Goal: Download file/media

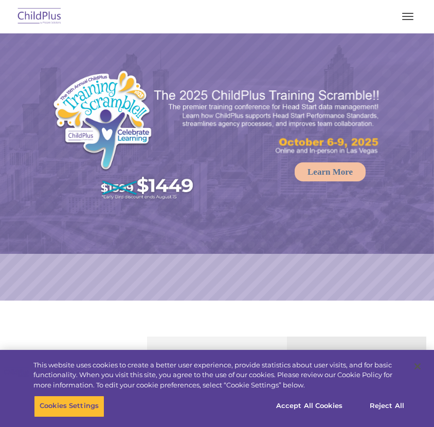
select select "MEDIUM"
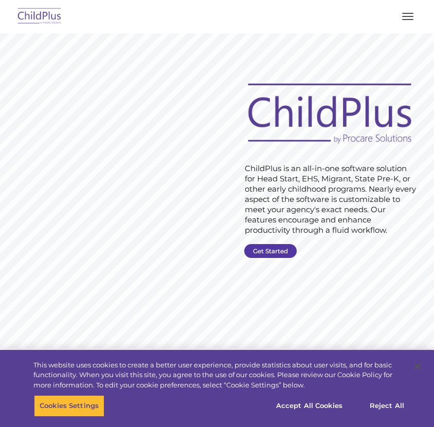
click at [283, 253] on link "Get Started" at bounding box center [270, 251] width 52 height 14
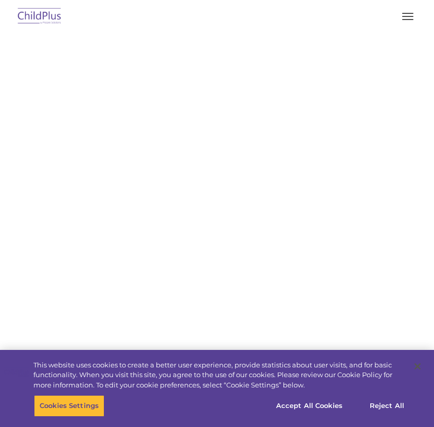
select select "MEDIUM"
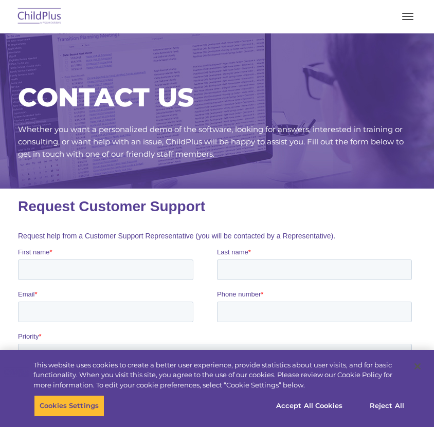
click at [400, 28] on div at bounding box center [217, 16] width 393 height 25
click at [406, 16] on span "button" at bounding box center [407, 16] width 11 height 1
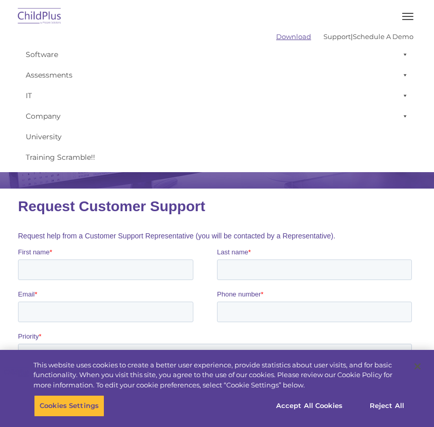
click at [284, 37] on link "Download" at bounding box center [293, 36] width 35 height 8
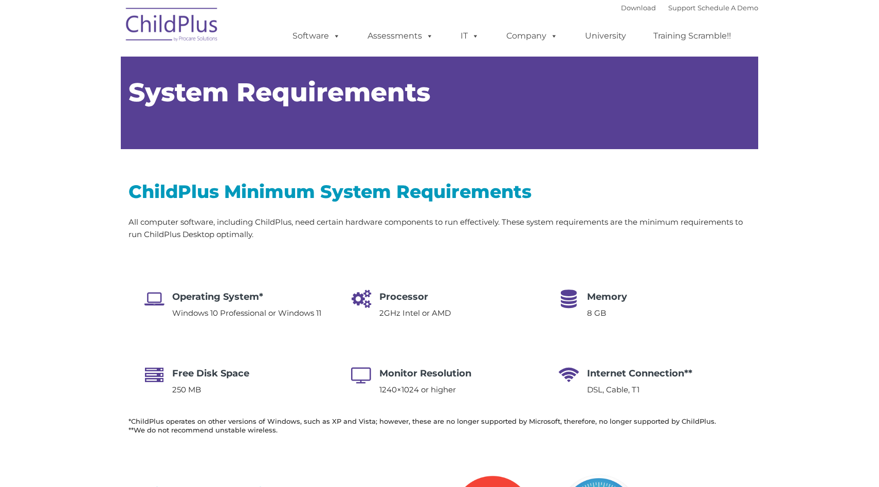
type input ""
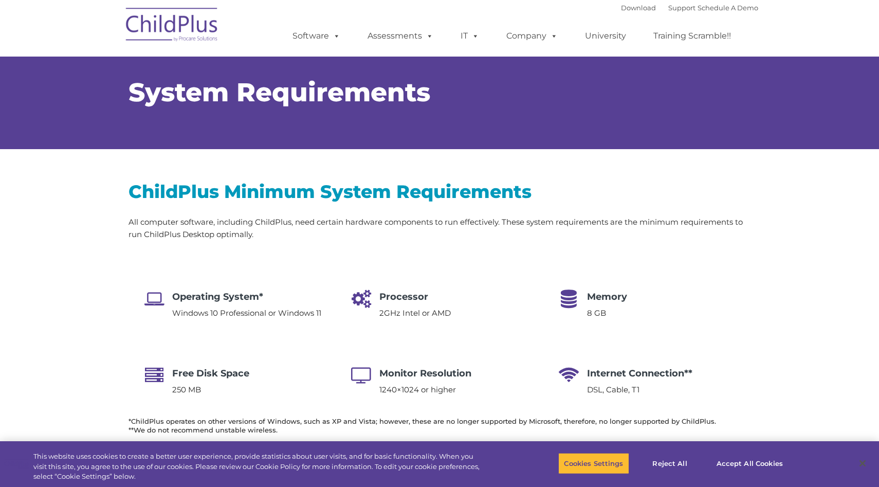
select select "MEDIUM"
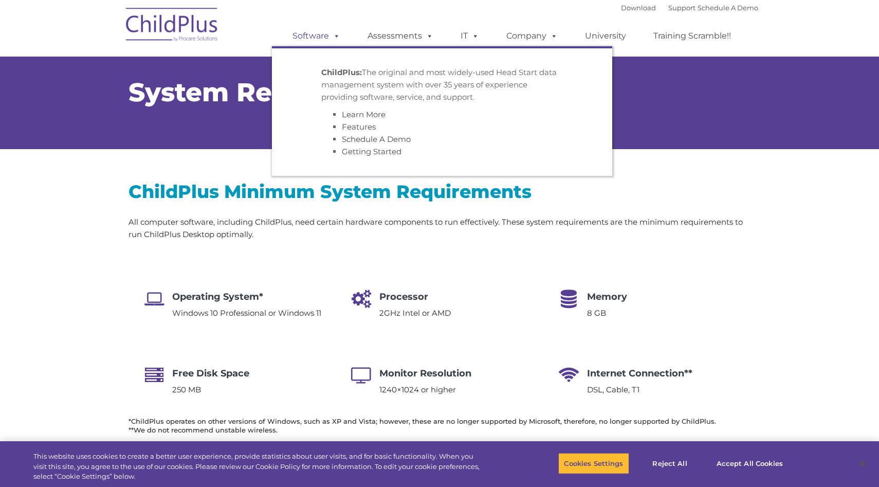
click at [331, 40] on span at bounding box center [334, 36] width 11 height 10
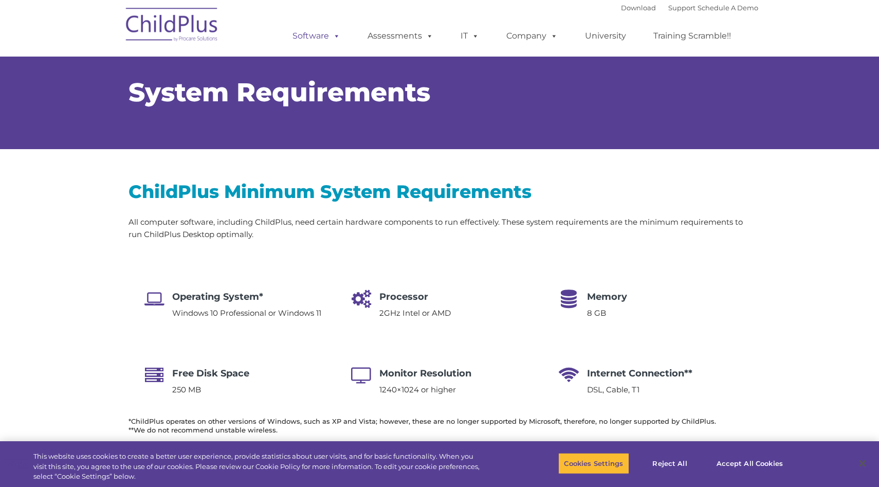
click at [331, 40] on span at bounding box center [334, 36] width 11 height 10
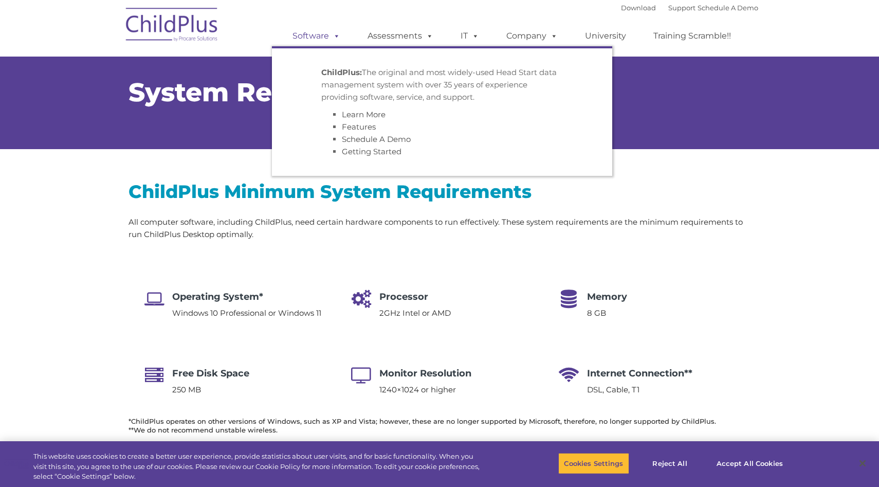
click at [331, 40] on span at bounding box center [334, 36] width 11 height 10
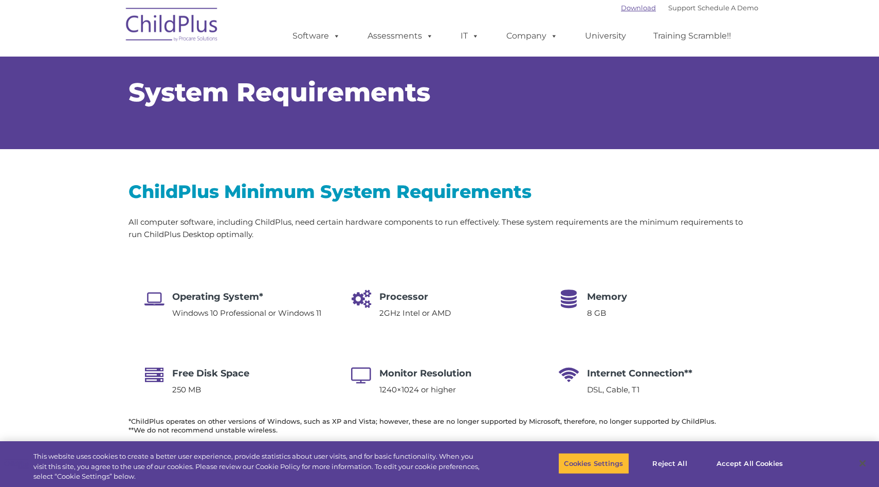
click at [632, 9] on link "Download" at bounding box center [638, 8] width 35 height 8
